Goal: Obtain resource: Download file/media

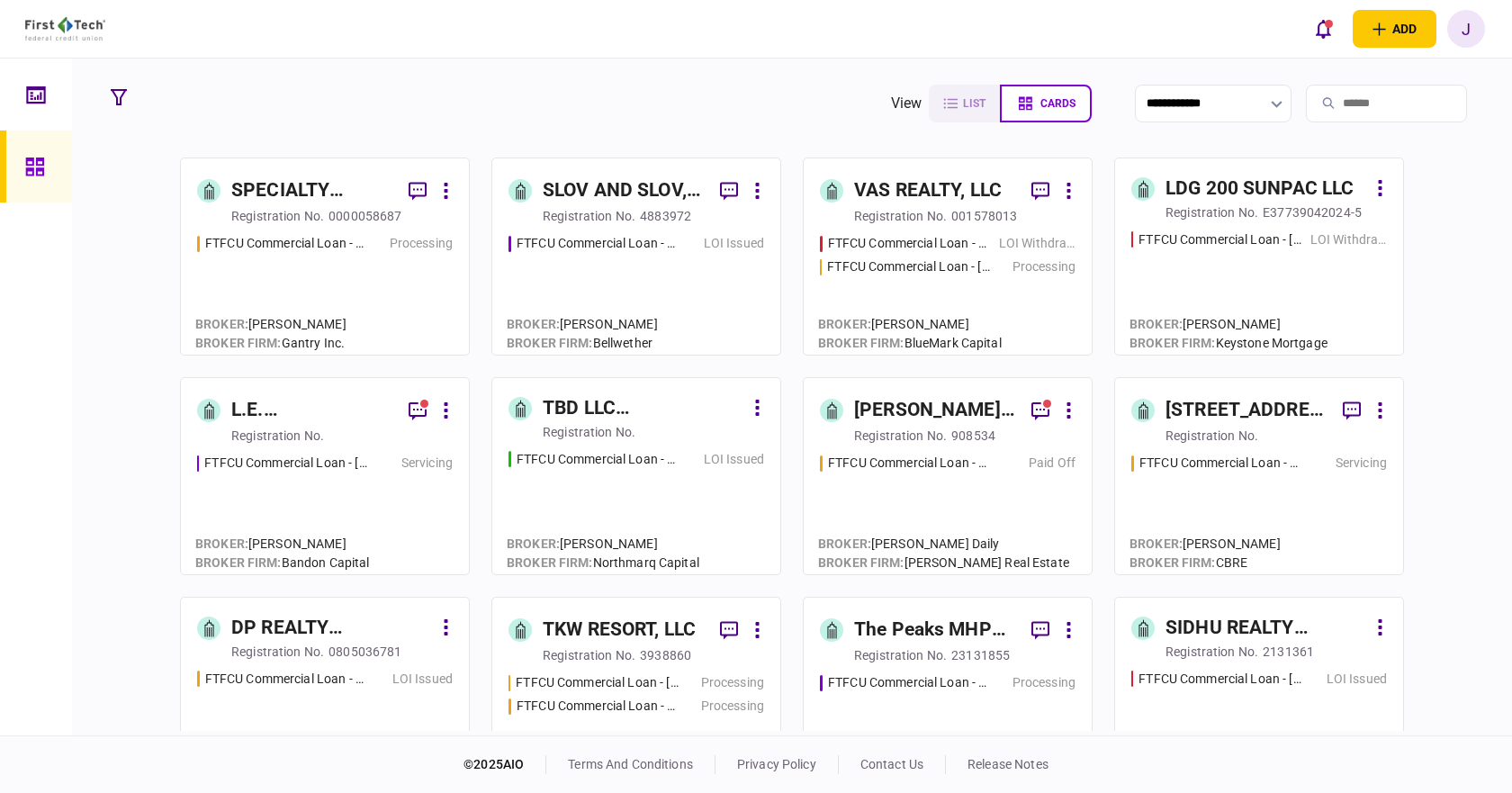
click at [1321, 93] on input "search" at bounding box center [1386, 102] width 161 height 37
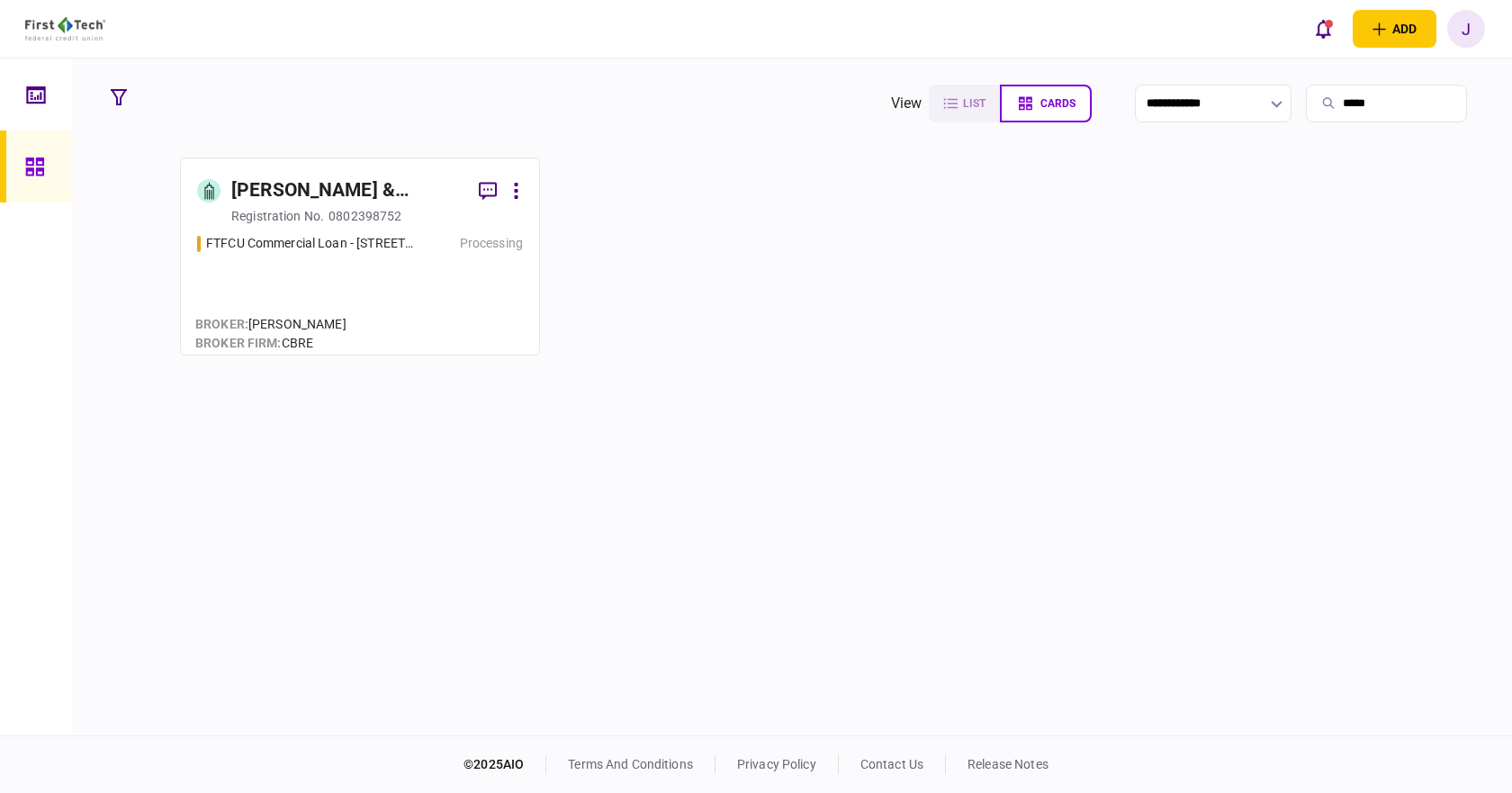
type input "*****"
click at [326, 185] on div "[PERSON_NAME] & [PERSON_NAME] PROPERTY HOLDINGS, LLC" at bounding box center [347, 191] width 233 height 29
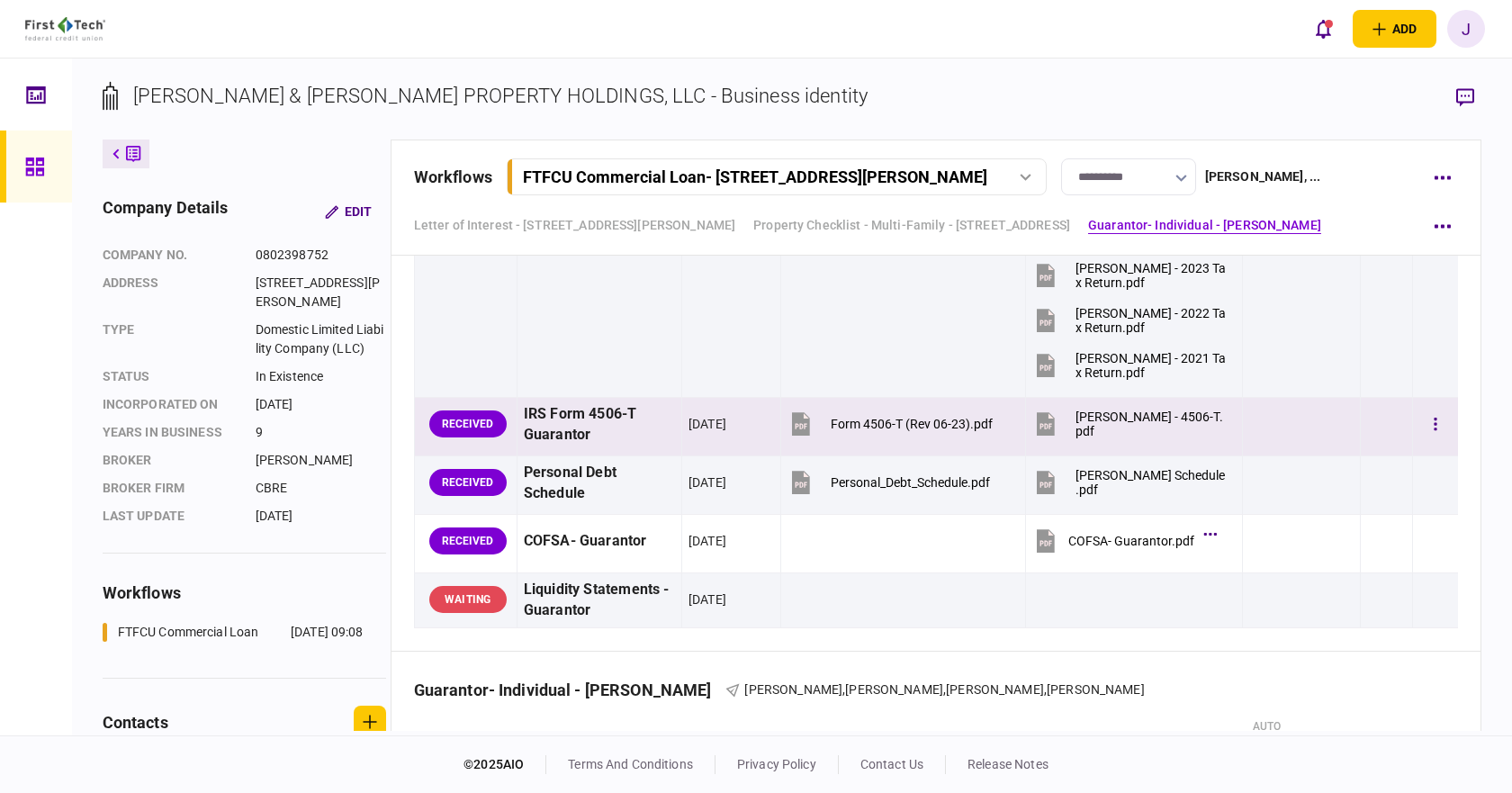
scroll to position [3060, 0]
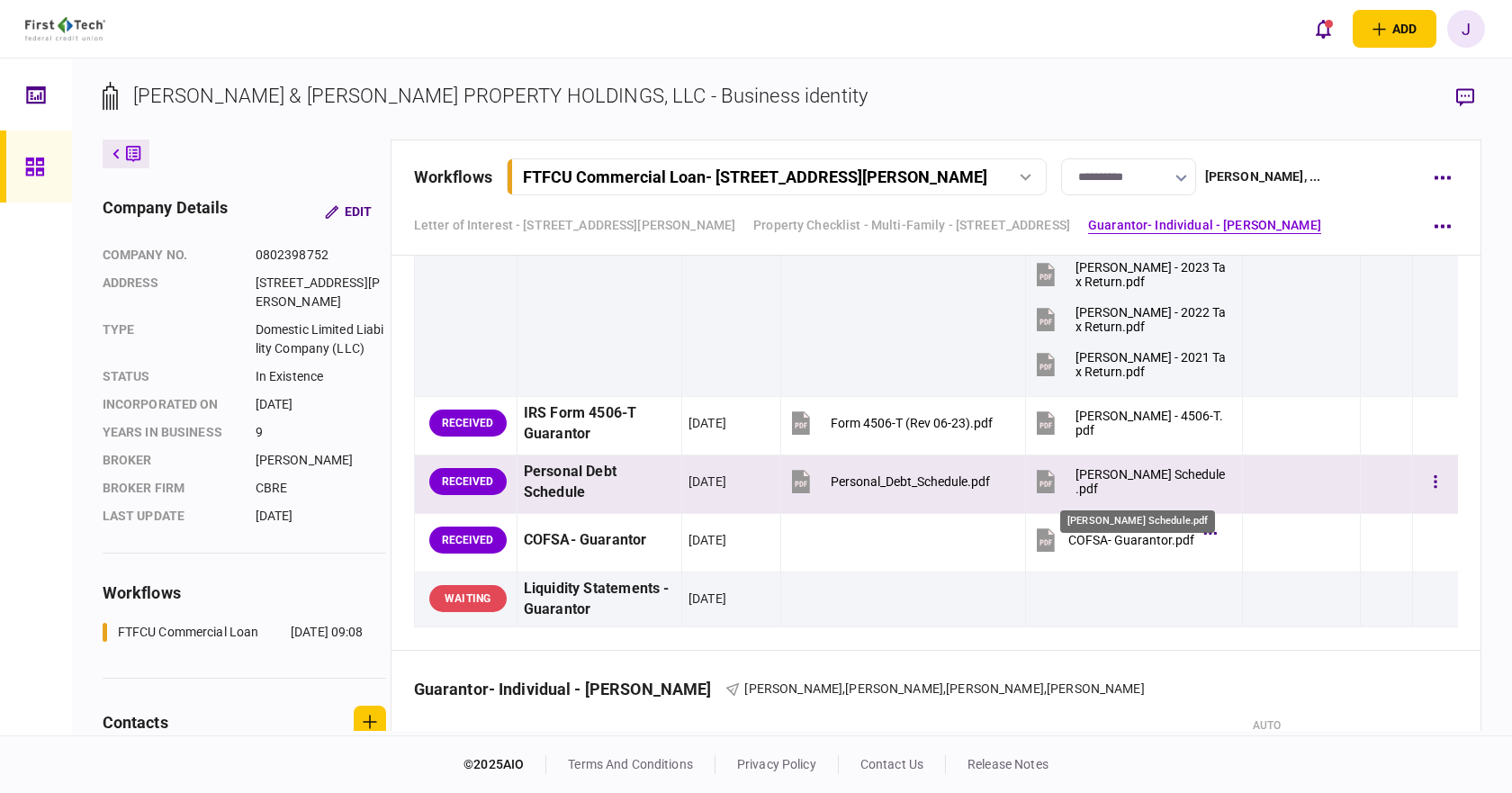
click at [1102, 483] on div "[PERSON_NAME] Schedule.pdf" at bounding box center [1152, 482] width 151 height 29
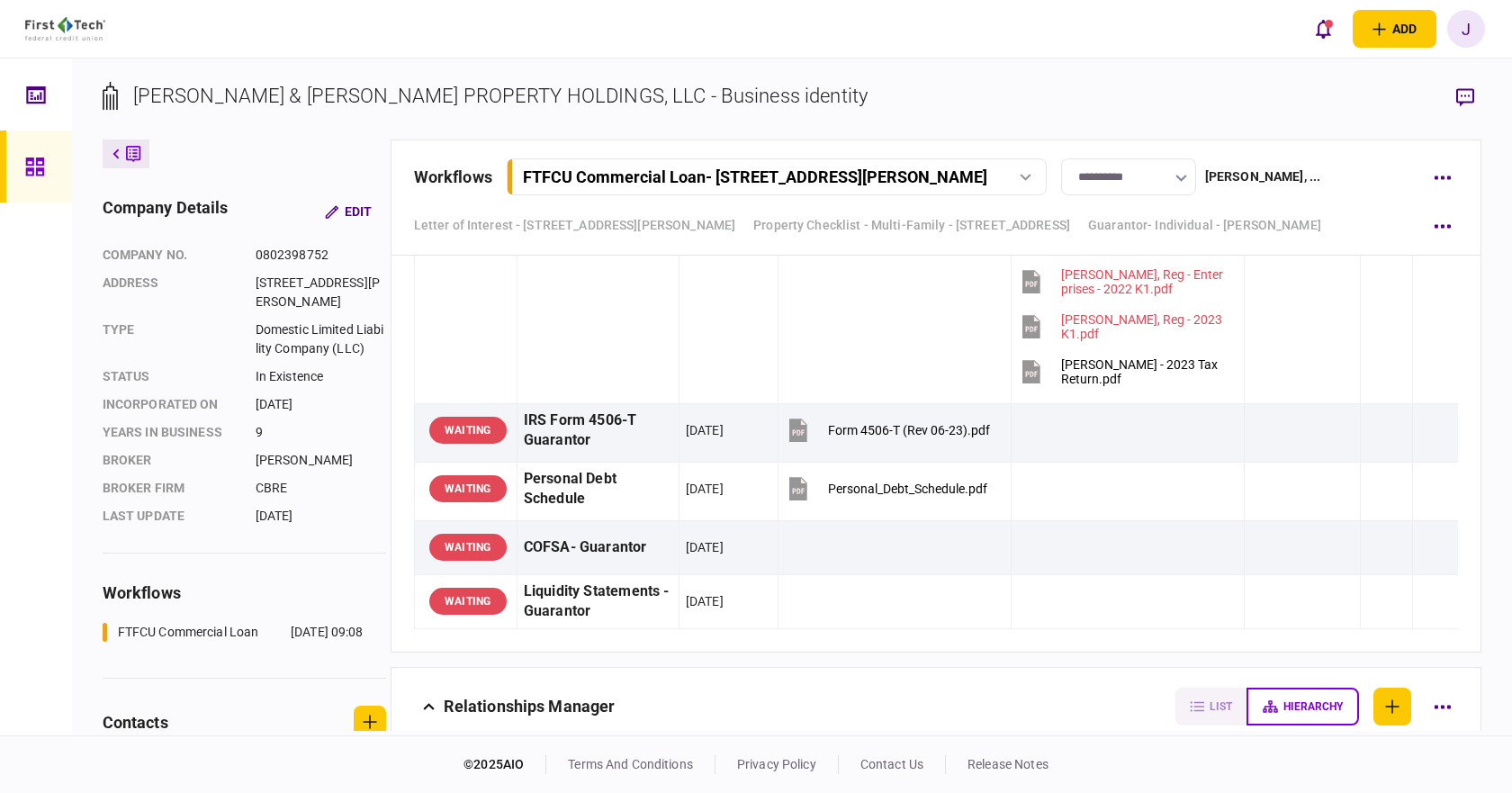
scroll to position [4319, 0]
